Goal: Find specific page/section: Find specific page/section

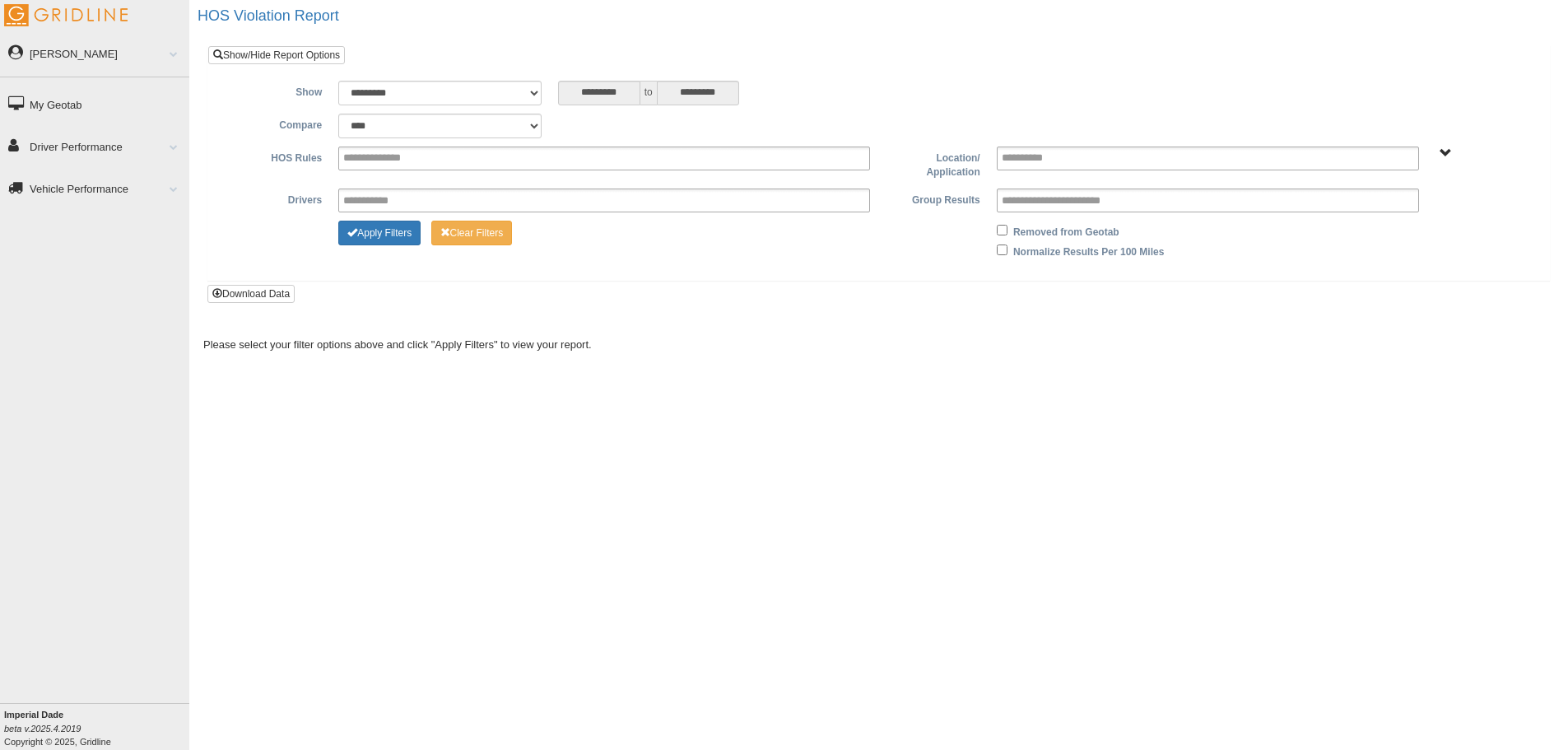
click at [48, 52] on link "[PERSON_NAME]" at bounding box center [94, 53] width 190 height 37
click at [69, 190] on link "My Geotab" at bounding box center [94, 192] width 190 height 37
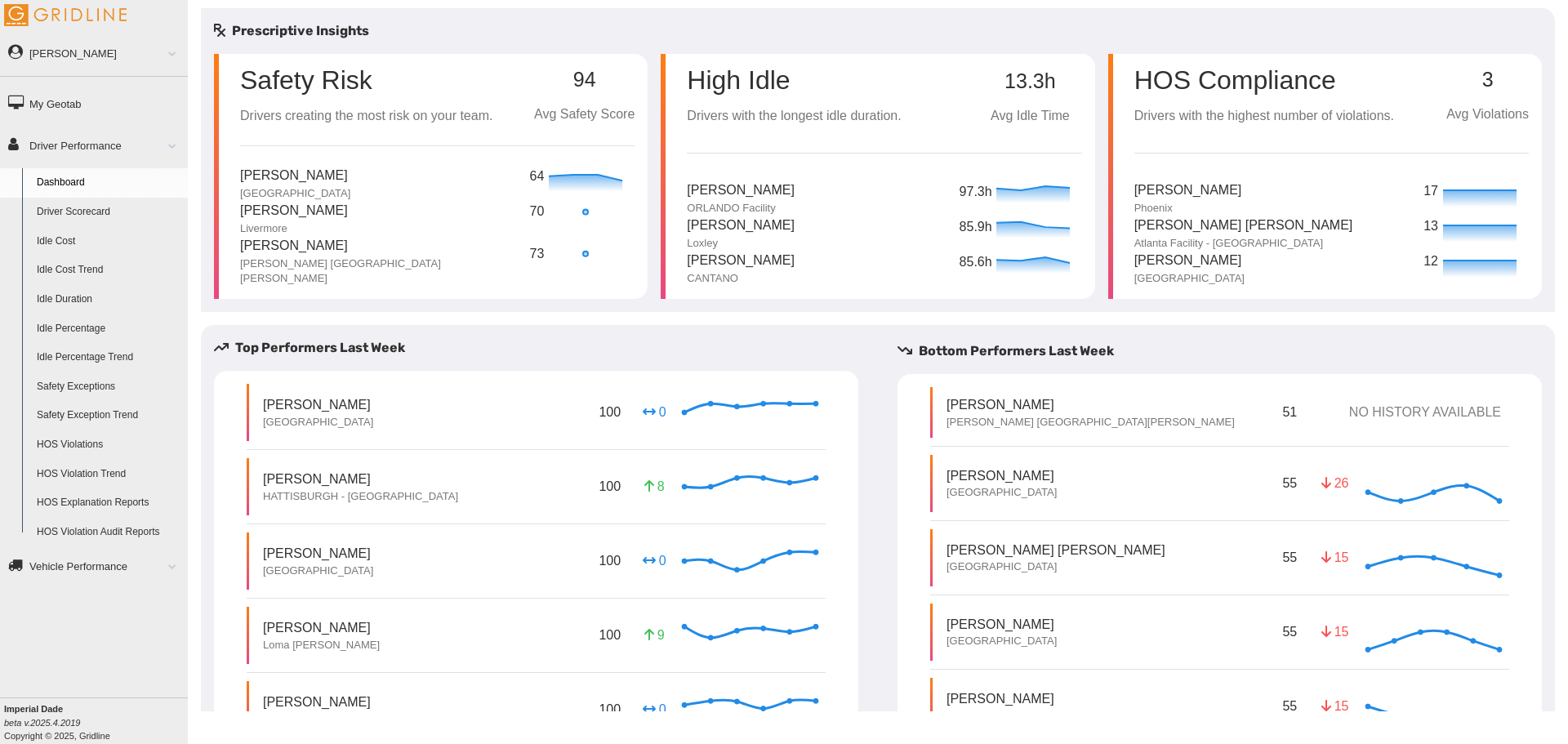
click at [901, 147] on div "High Idle Drivers with the longest idle duration. 13.3h Avg Idle Time Eliezer M…" at bounding box center [884, 169] width 395 height 232
click at [904, 108] on div "High Idle Drivers with the longest idle duration. 13.3h Avg Idle Time" at bounding box center [884, 90] width 395 height 72
click at [737, 78] on p "High Idle" at bounding box center [794, 80] width 214 height 26
click at [713, 196] on p "Eliezer Mattei Jr." at bounding box center [741, 190] width 108 height 20
click at [757, 193] on p "Eliezer Mattei Jr." at bounding box center [741, 190] width 108 height 20
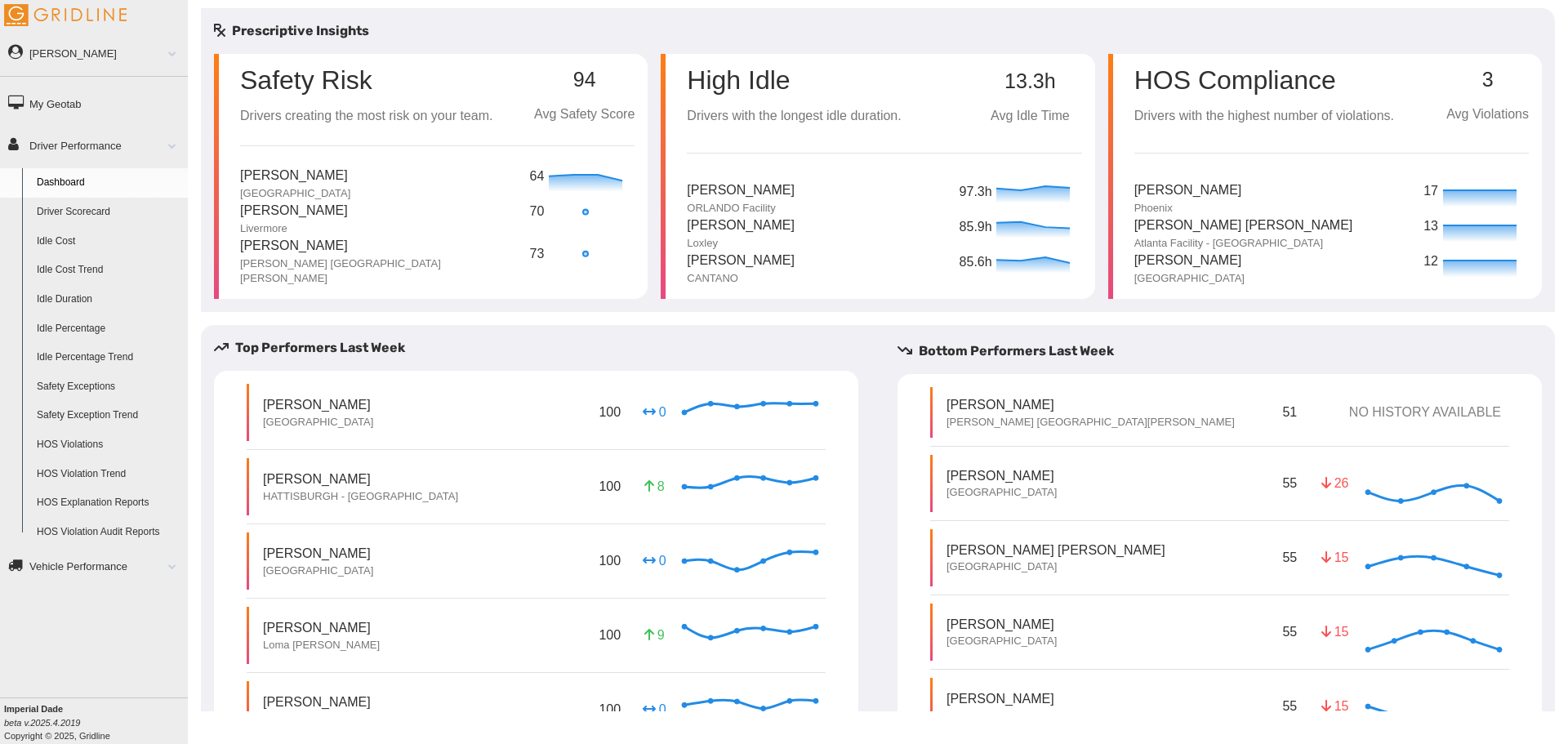
click at [1042, 194] on icon at bounding box center [1033, 194] width 73 height 17
